Goal: Check status: Check status

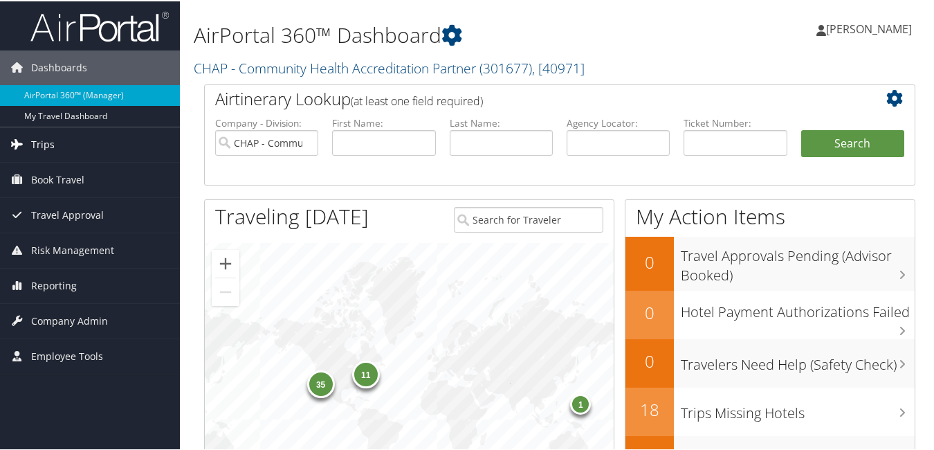
click at [32, 150] on span "Trips" at bounding box center [43, 143] width 24 height 35
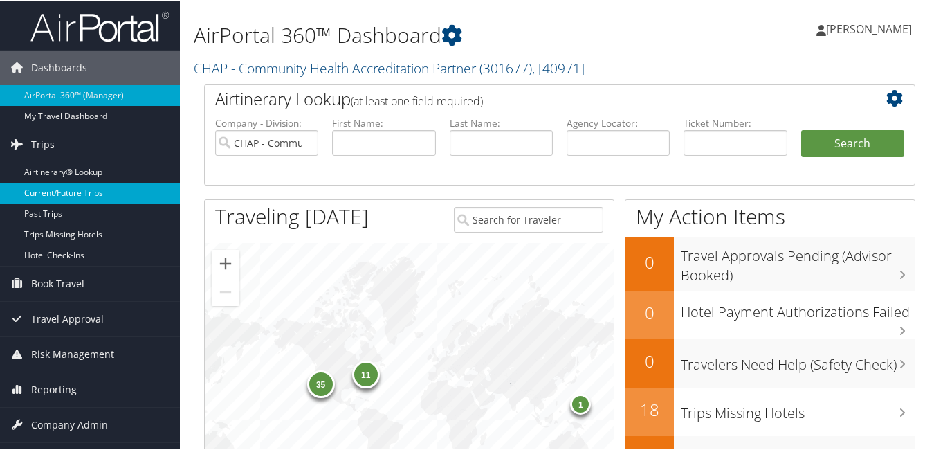
click at [80, 189] on link "Current/Future Trips" at bounding box center [90, 191] width 180 height 21
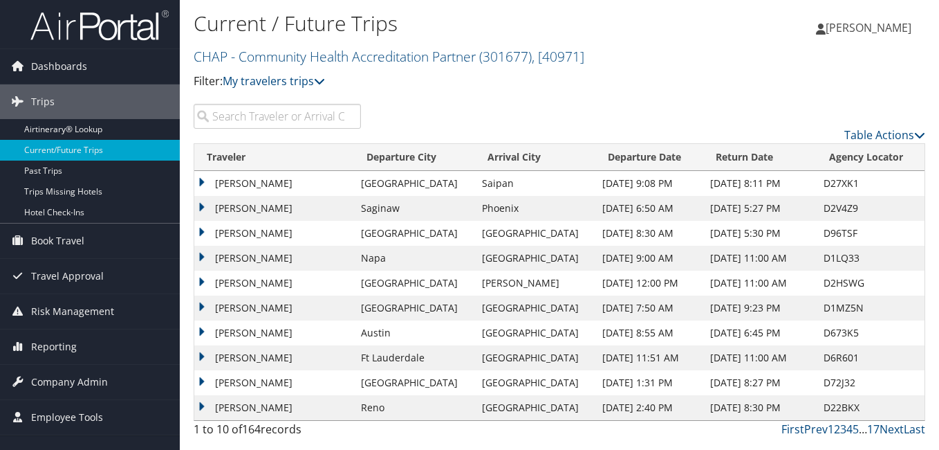
click at [252, 126] on input "search" at bounding box center [277, 116] width 167 height 25
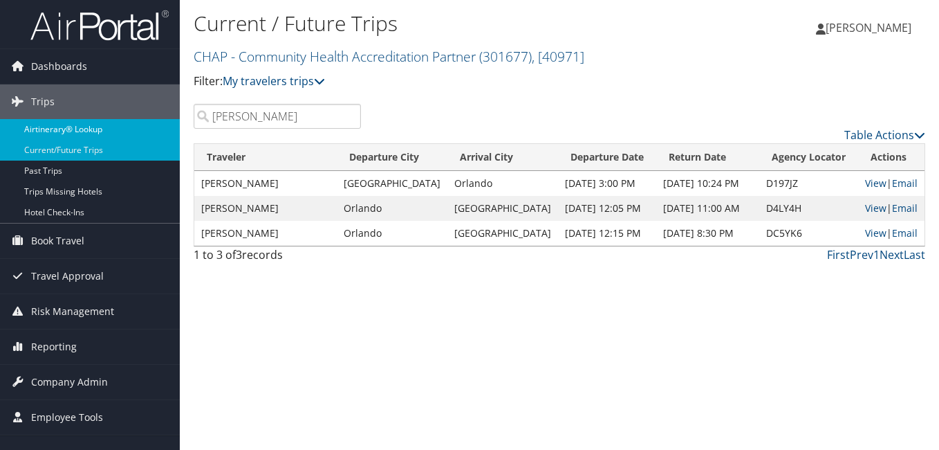
drag, startPoint x: 201, startPoint y: 121, endPoint x: 135, endPoint y: 129, distance: 66.9
click at [141, 129] on div "Dashboards AirPortal 360™ (Manager) My Travel Dashboard Trips Airtinerary® Look…" at bounding box center [469, 225] width 939 height 450
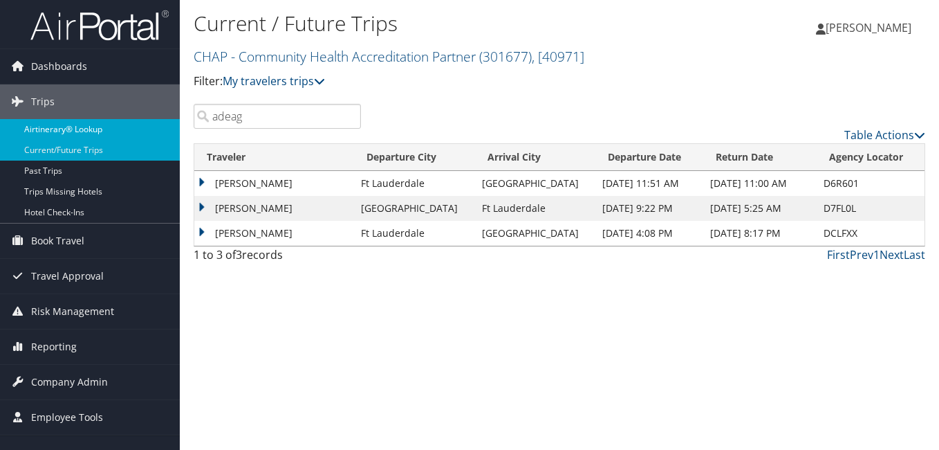
drag, startPoint x: 257, startPoint y: 117, endPoint x: 140, endPoint y: 134, distance: 118.1
click at [142, 131] on div "Dashboards AirPortal 360™ (Manager) My Travel Dashboard Trips Airtinerary® Look…" at bounding box center [469, 225] width 939 height 450
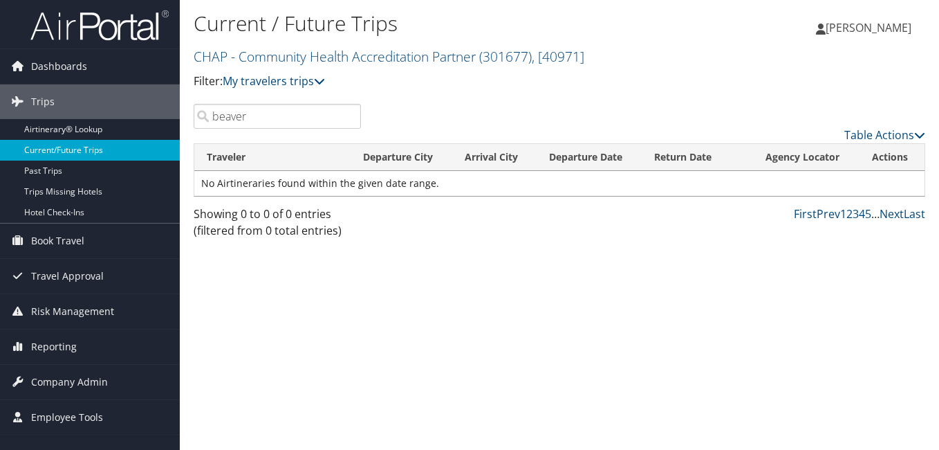
drag, startPoint x: 262, startPoint y: 120, endPoint x: 131, endPoint y: 142, distance: 133.3
click at [131, 142] on div "Dashboards AirPortal 360™ (Manager) My Travel Dashboard Trips Airtinerary® Look…" at bounding box center [469, 225] width 939 height 450
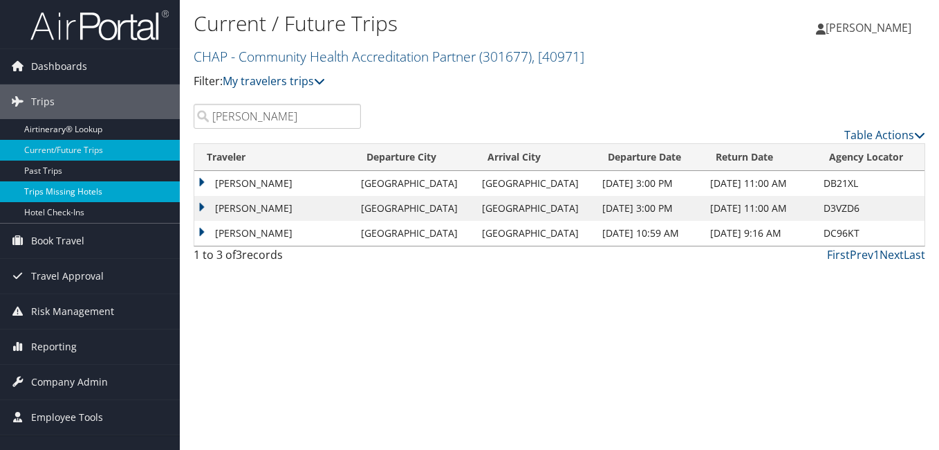
drag, startPoint x: 290, startPoint y: 120, endPoint x: 159, endPoint y: 194, distance: 150.6
click at [160, 186] on div "Dashboards AirPortal 360™ (Manager) My Travel Dashboard Trips Airtinerary® Look…" at bounding box center [469, 225] width 939 height 450
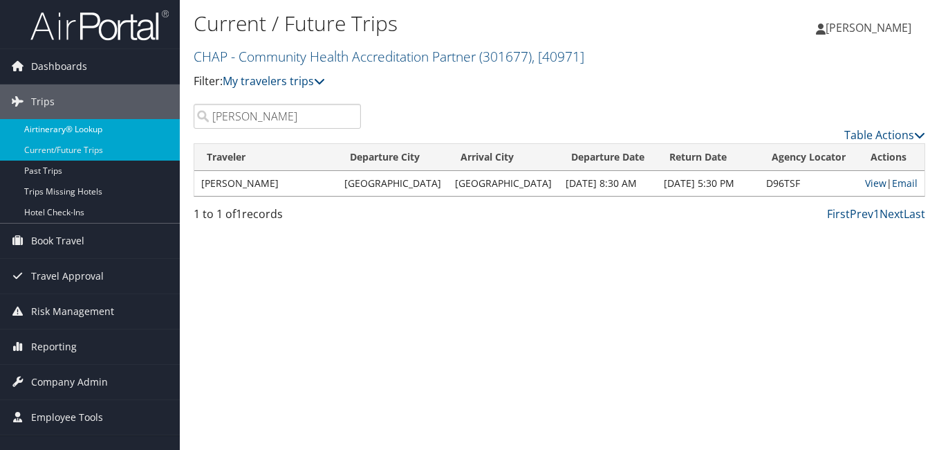
drag, startPoint x: 241, startPoint y: 124, endPoint x: 145, endPoint y: 127, distance: 95.5
click at [145, 127] on div "Dashboards AirPortal 360™ (Manager) My Travel Dashboard Trips Airtinerary® Look…" at bounding box center [469, 225] width 939 height 450
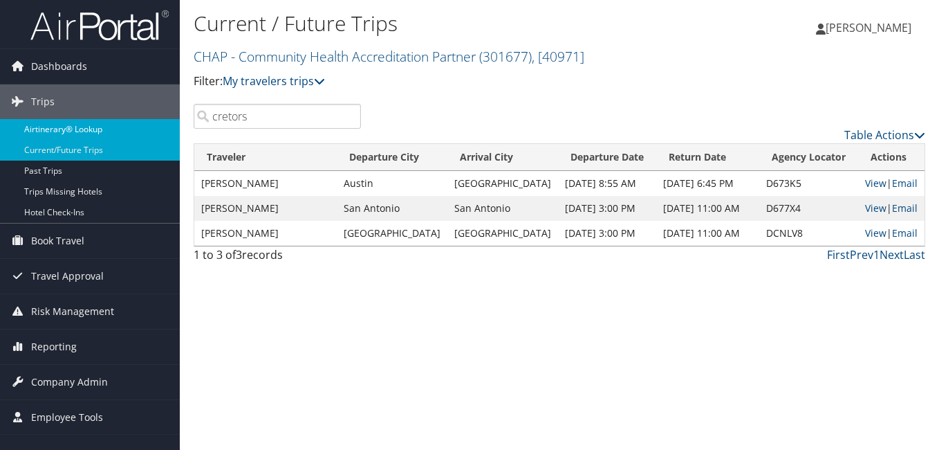
drag, startPoint x: 259, startPoint y: 122, endPoint x: 169, endPoint y: 134, distance: 91.4
click at [169, 134] on div "Dashboards AirPortal 360™ (Manager) My Travel Dashboard Trips Airtinerary® Look…" at bounding box center [469, 225] width 939 height 450
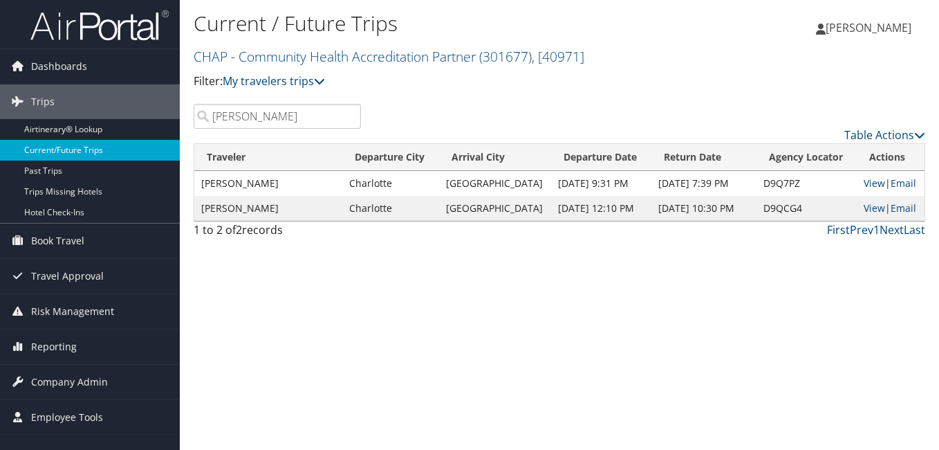
drag, startPoint x: 242, startPoint y: 120, endPoint x: 144, endPoint y: 151, distance: 103.0
click at [148, 145] on div "Dashboards AirPortal 360™ (Manager) My Travel Dashboard Trips Airtinerary® Look…" at bounding box center [469, 225] width 939 height 450
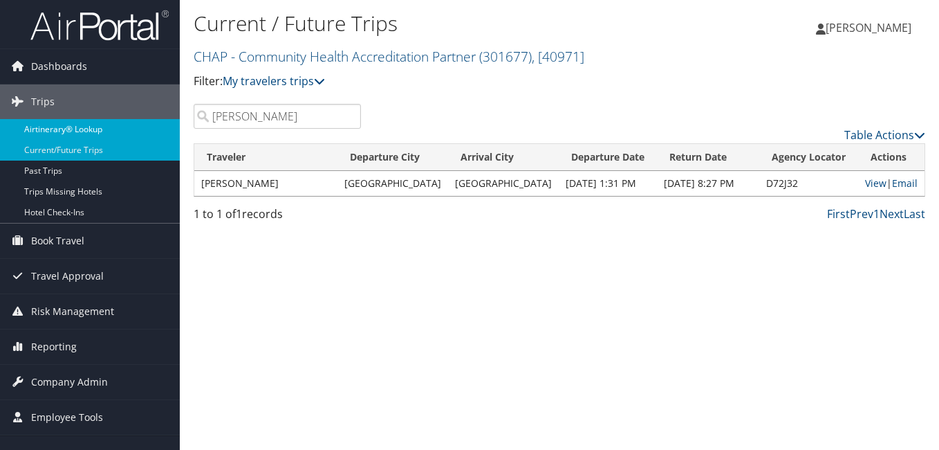
drag, startPoint x: 193, startPoint y: 129, endPoint x: 164, endPoint y: 136, distance: 29.7
click at [164, 136] on div "Dashboards AirPortal 360™ (Manager) My Travel Dashboard Trips Airtinerary® Look…" at bounding box center [469, 225] width 939 height 450
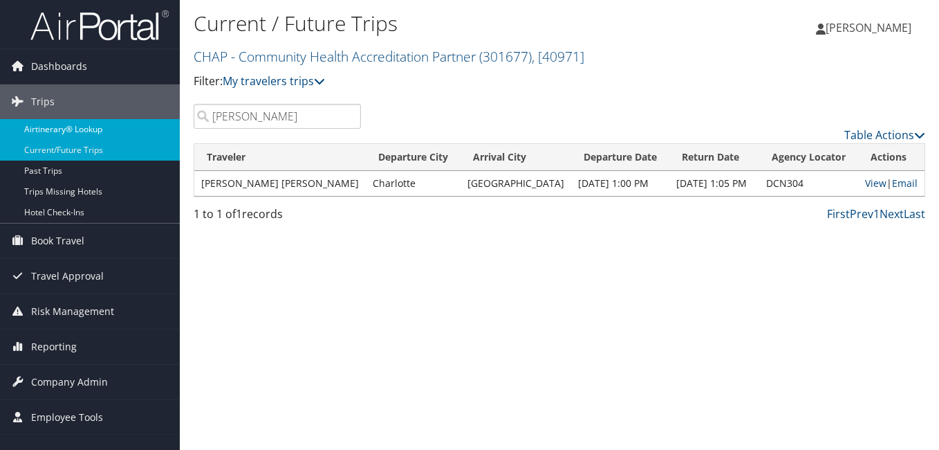
drag, startPoint x: 257, startPoint y: 111, endPoint x: 149, endPoint y: 138, distance: 111.2
click at [150, 138] on div "Dashboards AirPortal 360™ (Manager) My Travel Dashboard Trips Airtinerary® Look…" at bounding box center [469, 225] width 939 height 450
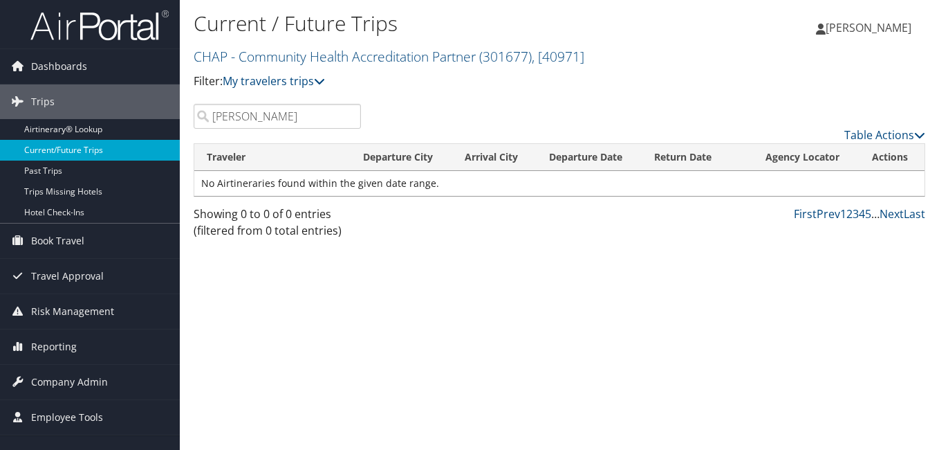
drag, startPoint x: 257, startPoint y: 120, endPoint x: 155, endPoint y: 145, distance: 104.7
click at [155, 145] on div "Dashboards AirPortal 360™ (Manager) My Travel Dashboard Trips Airtinerary® Look…" at bounding box center [469, 225] width 939 height 450
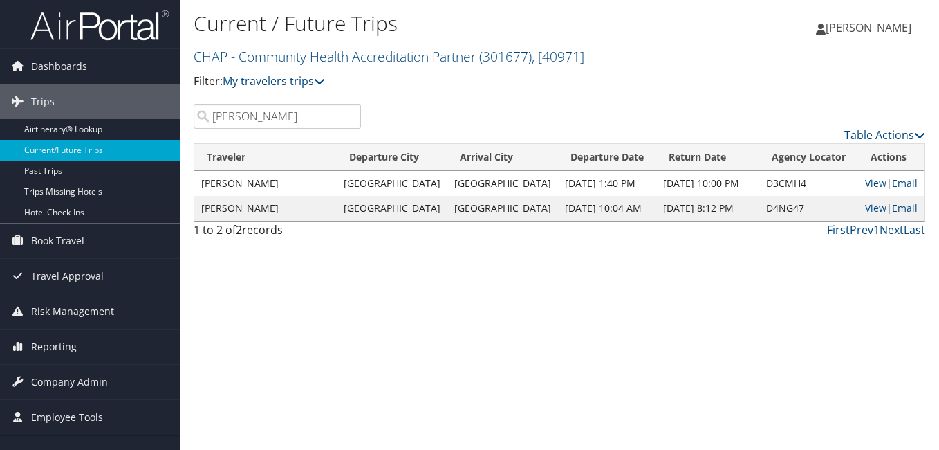
drag, startPoint x: 281, startPoint y: 118, endPoint x: 189, endPoint y: 140, distance: 94.6
click at [189, 140] on div "lippin Table Actions" at bounding box center [559, 123] width 753 height 39
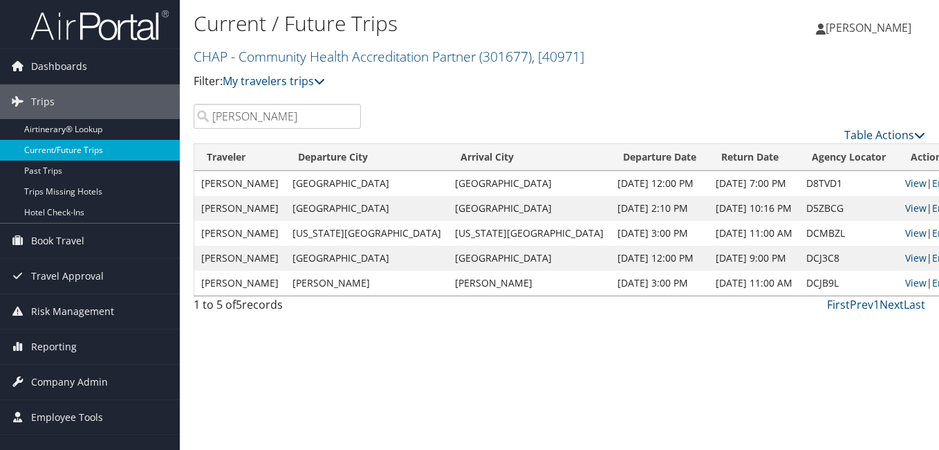
drag, startPoint x: 266, startPoint y: 118, endPoint x: 174, endPoint y: 145, distance: 95.2
click at [174, 145] on div "Dashboards AirPortal 360™ (Manager) My Travel Dashboard Trips Airtinerary® Look…" at bounding box center [469, 225] width 939 height 450
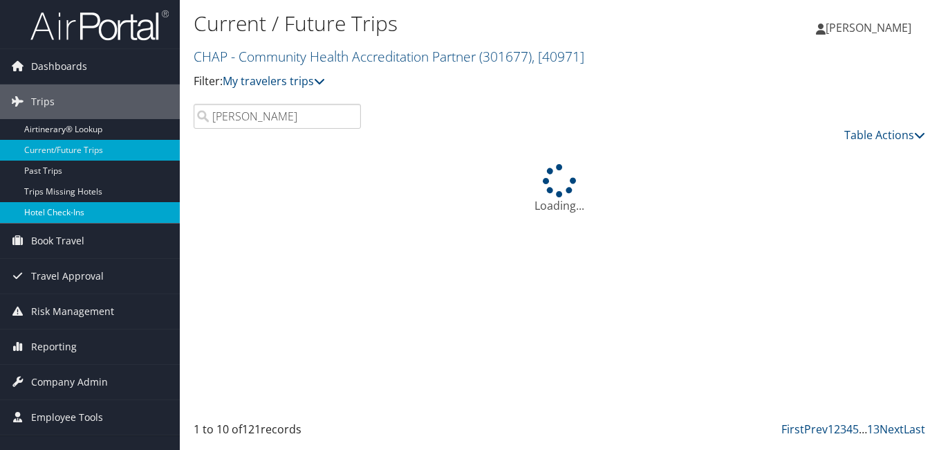
type input "thimons"
